Goal: Find specific page/section: Find specific page/section

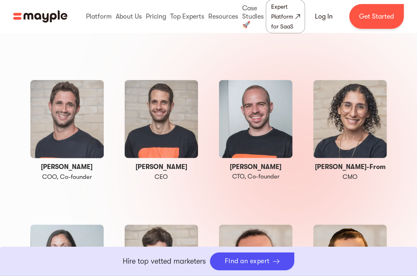
scroll to position [1613, 0]
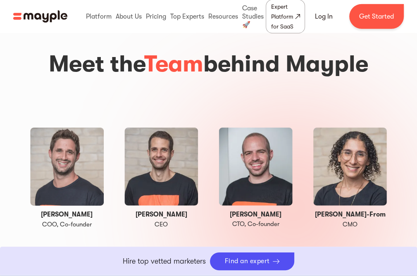
drag, startPoint x: 87, startPoint y: 134, endPoint x: 50, endPoint y: 133, distance: 37.3
copy h1 "[PERSON_NAME]"
